Goal: Information Seeking & Learning: Learn about a topic

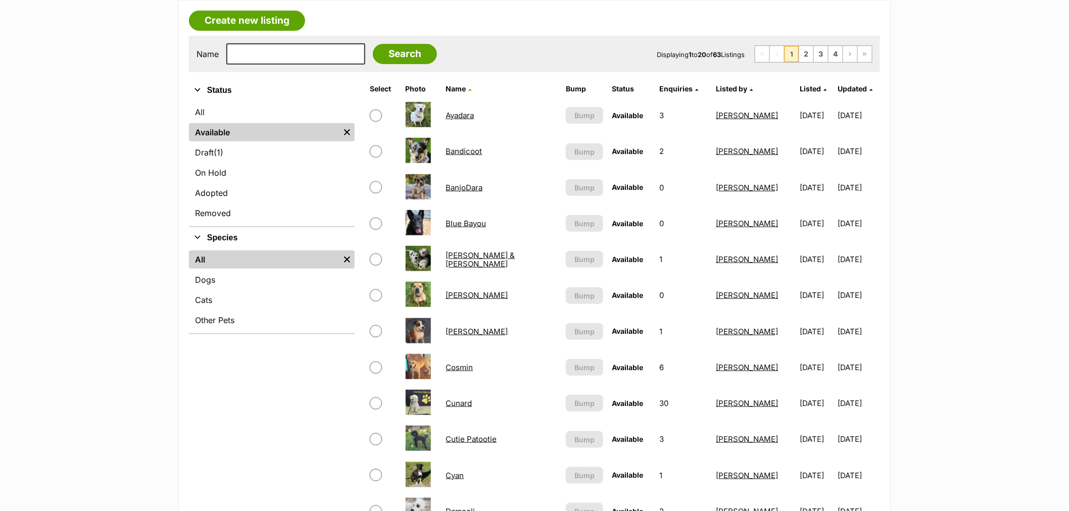
scroll to position [168, 0]
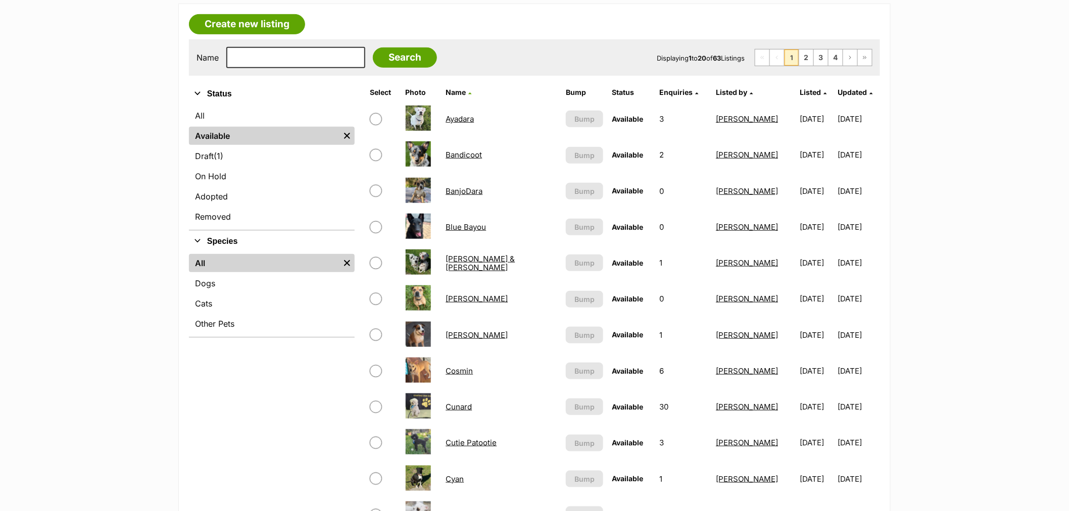
click at [716, 88] on span "Listed by" at bounding box center [731, 92] width 31 height 9
click at [800, 90] on span "Listed" at bounding box center [810, 92] width 21 height 9
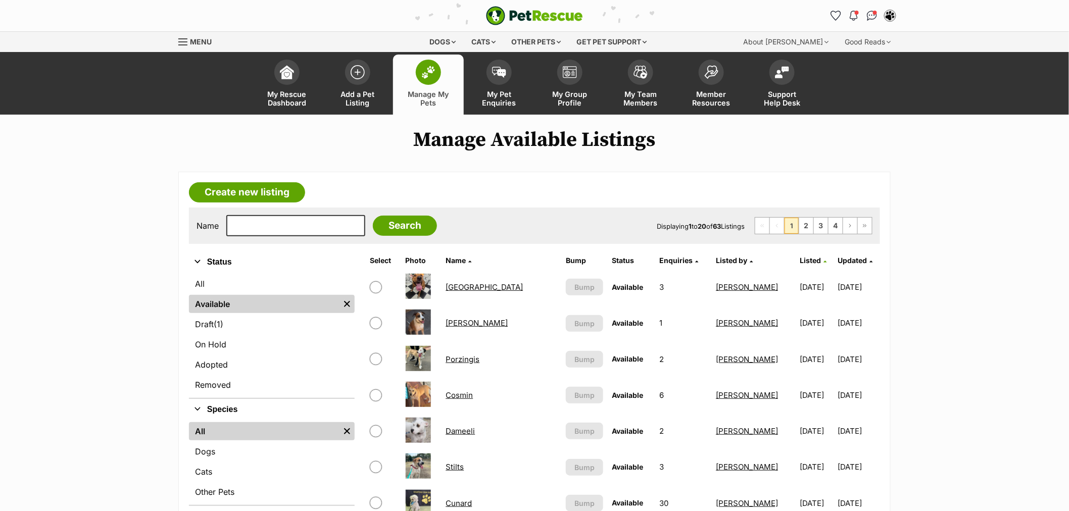
click at [800, 257] on span "Listed" at bounding box center [810, 260] width 21 height 9
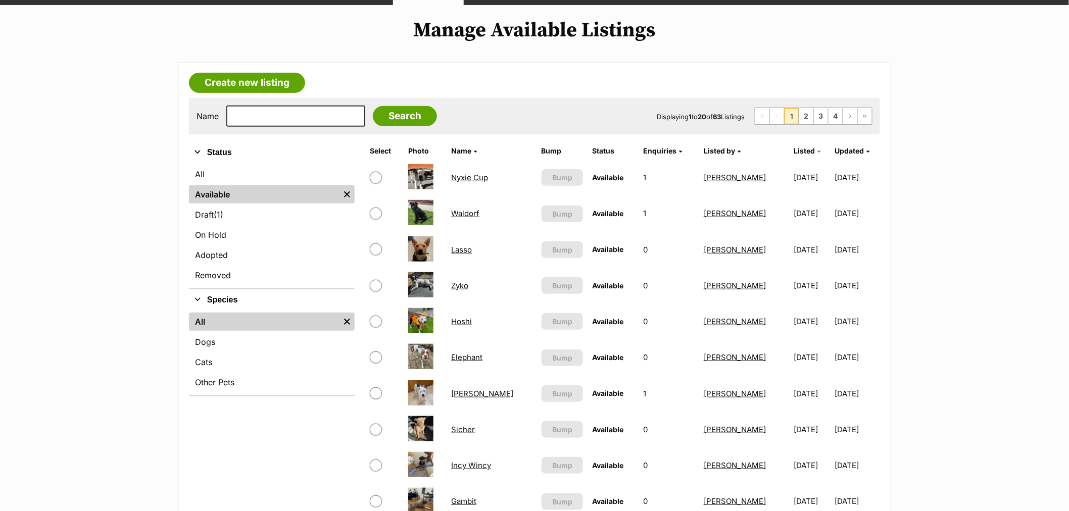
scroll to position [112, 0]
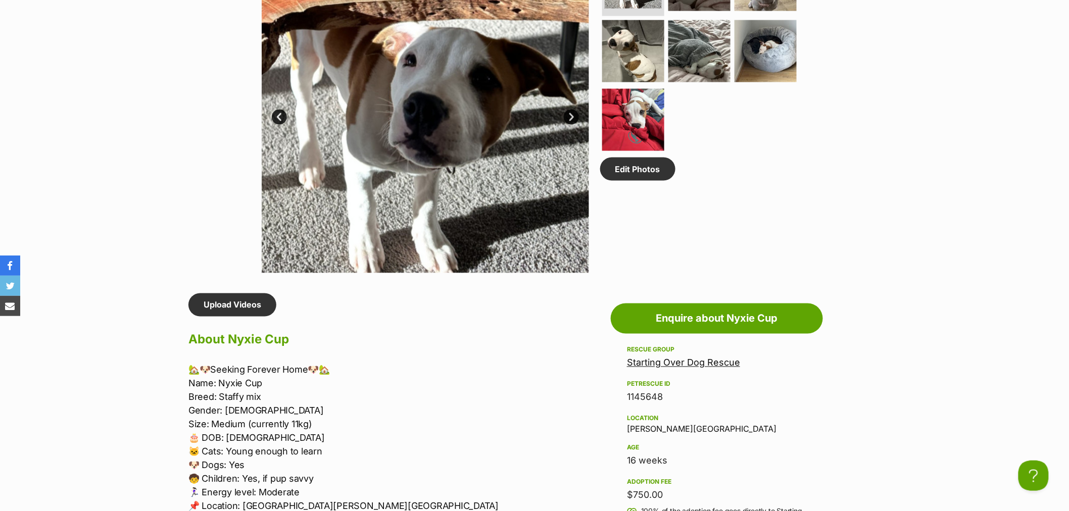
scroll to position [786, 0]
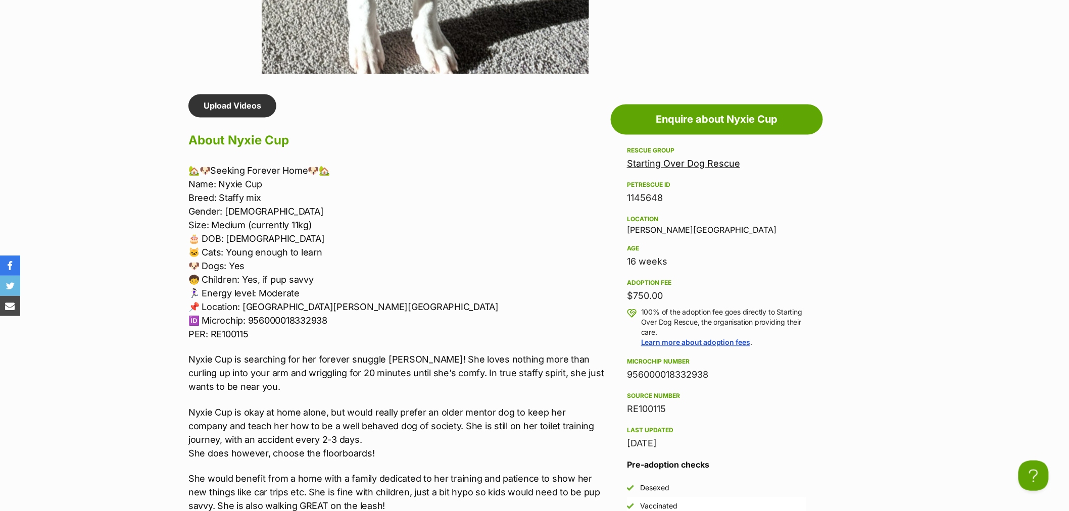
click at [395, 452] on p "Nyxie Cup is okay at home alone, but would really prefer an older mentor dog to…" at bounding box center [396, 433] width 417 height 55
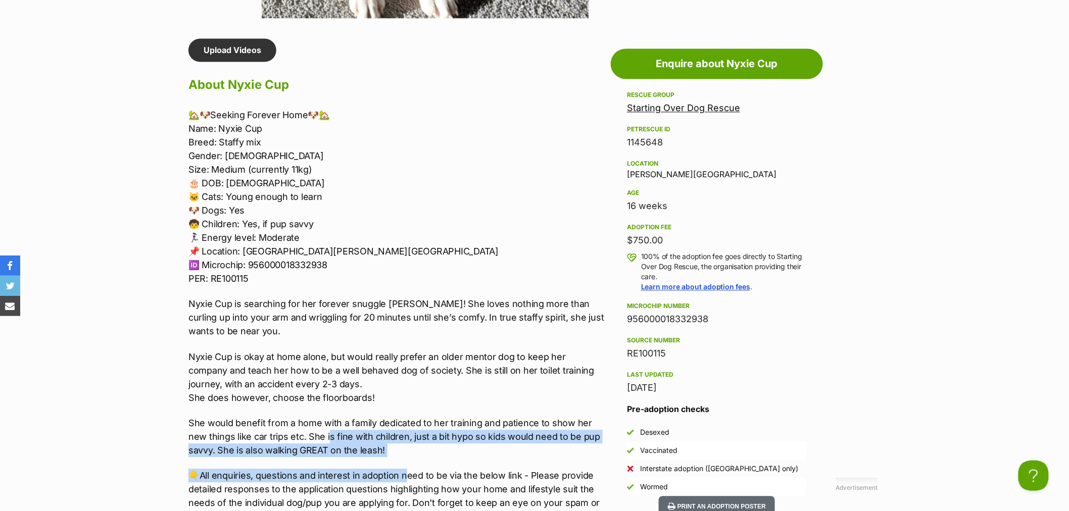
drag, startPoint x: 403, startPoint y: 457, endPoint x: 327, endPoint y: 440, distance: 77.7
click at [327, 440] on div "🏡🐶Seeking Forever Home🐶🏡 Name: Nyxie Cup Breed: Staffy mix Gender: [DEMOGRAPHIC…" at bounding box center [396, 354] width 417 height 492
click at [413, 441] on p "She would benefit from a home with a family dedicated to her training and patie…" at bounding box center [396, 436] width 417 height 41
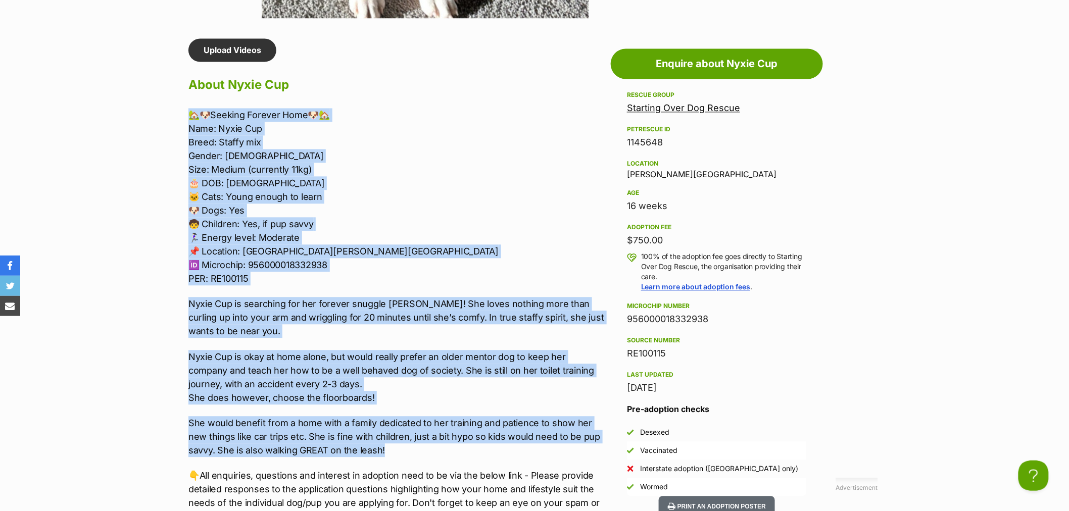
drag, startPoint x: 410, startPoint y: 446, endPoint x: 176, endPoint y: 110, distance: 409.7
click at [176, 110] on div "Donate to Nyxie Cup Donate to Nyxie Cup at Starting Over Dog Rescue via Shout A…" at bounding box center [534, 514] width 743 height 953
copy div "🏡🐶Loremip Dolorsi Amet🐶🏡 Cons: Adipi Eli Seddo: Eiusmo tem Incidi: Utlabo Etdo:…"
